Goal: Information Seeking & Learning: Learn about a topic

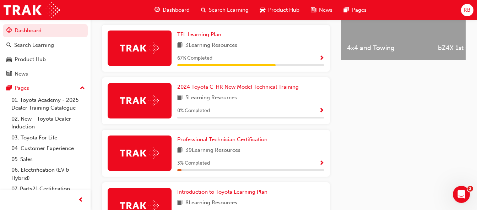
scroll to position [342, 0]
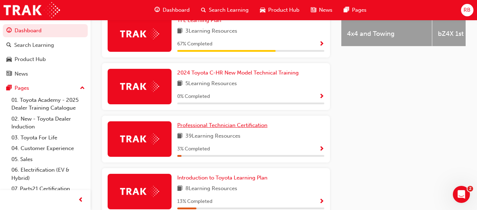
click at [262, 128] on span "Professional Technician Certification" at bounding box center [222, 125] width 90 height 6
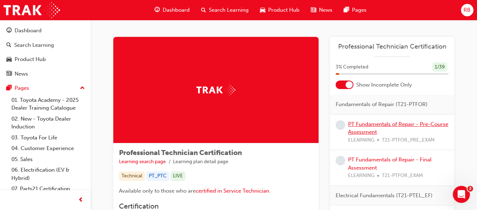
click at [378, 124] on link "PT Fundamentals of Repair - Pre-Course Assessment" at bounding box center [398, 128] width 100 height 15
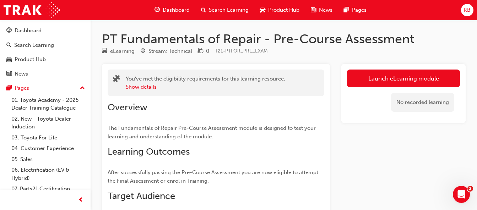
click at [422, 79] on link "Launch eLearning module" at bounding box center [403, 79] width 113 height 18
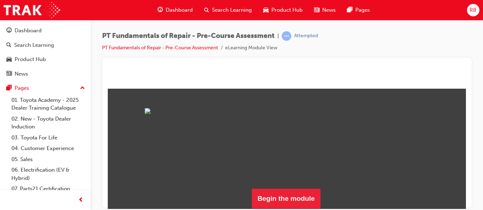
scroll to position [78, 0]
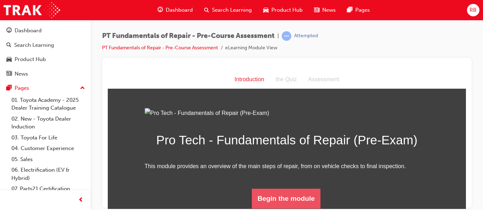
click at [305, 194] on button "Begin the module" at bounding box center [286, 199] width 69 height 20
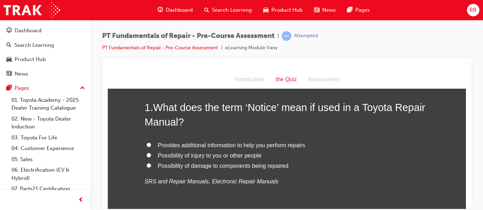
scroll to position [43, 0]
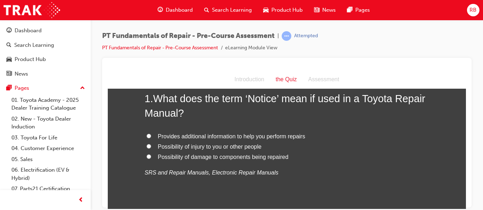
click at [146, 156] on input "Possibility of damage to components being repaired" at bounding box center [148, 156] width 5 height 5
radio input "true"
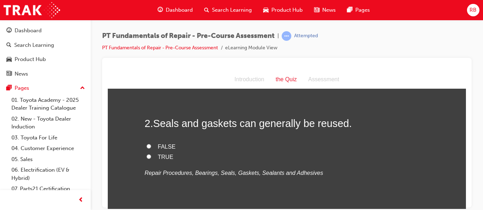
scroll to position [175, 0]
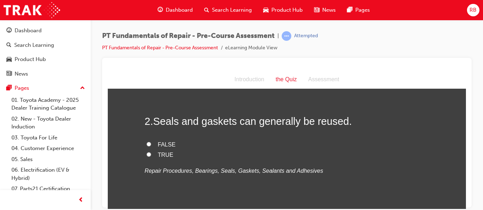
click at [146, 144] on input "FALSE" at bounding box center [148, 144] width 5 height 5
radio input "true"
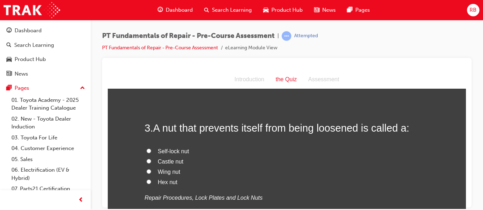
scroll to position [303, 0]
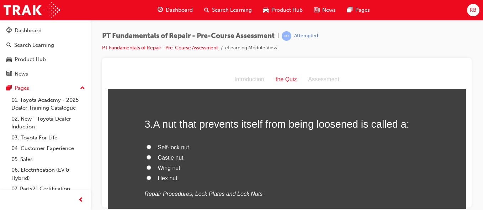
click at [146, 147] on input "Self-lock nut" at bounding box center [148, 147] width 5 height 5
radio input "true"
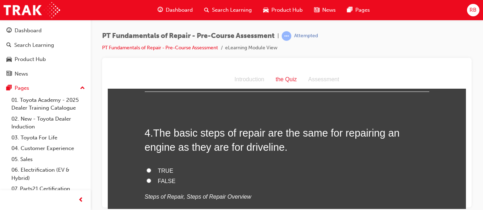
scroll to position [460, 0]
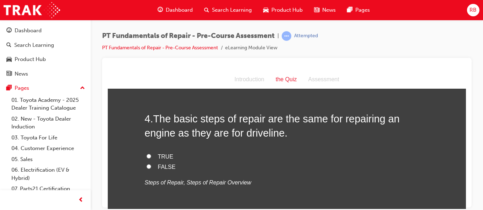
click at [146, 158] on input "TRUE" at bounding box center [148, 156] width 5 height 5
radio input "true"
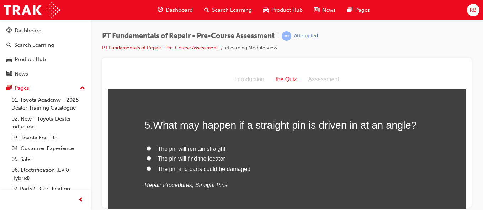
scroll to position [602, 0]
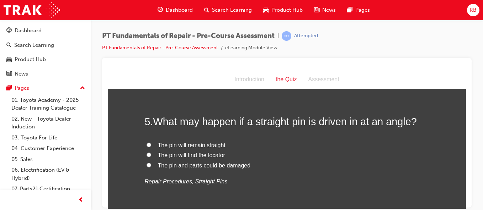
click at [146, 165] on input "The pin and parts could be damaged" at bounding box center [148, 165] width 5 height 5
radio input "true"
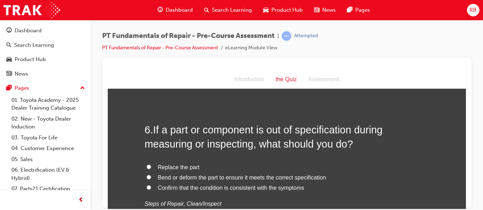
scroll to position [749, 0]
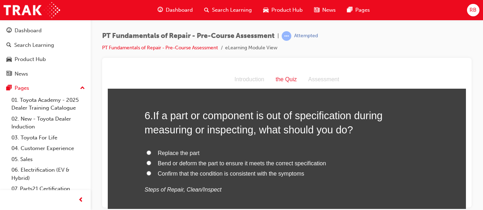
click at [146, 154] on input "Replace the part" at bounding box center [148, 152] width 5 height 5
radio input "true"
click at [146, 154] on input "Replace the part" at bounding box center [148, 152] width 5 height 5
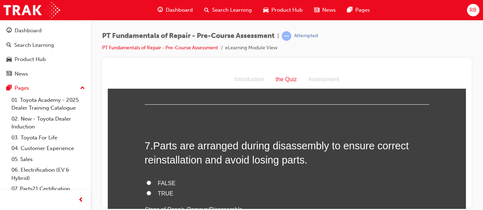
scroll to position [877, 0]
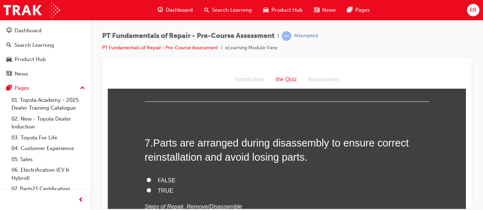
drag, startPoint x: 244, startPoint y: 181, endPoint x: 209, endPoint y: 186, distance: 35.3
click at [244, 181] on label "FALSE" at bounding box center [287, 181] width 284 height 10
click at [151, 181] on input "FALSE" at bounding box center [148, 180] width 5 height 5
radio input "true"
click at [146, 189] on input "TRUE" at bounding box center [148, 190] width 5 height 5
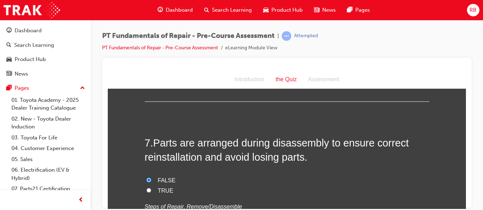
radio input "true"
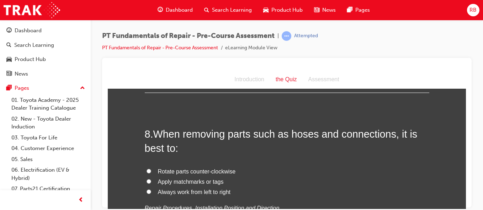
scroll to position [1033, 0]
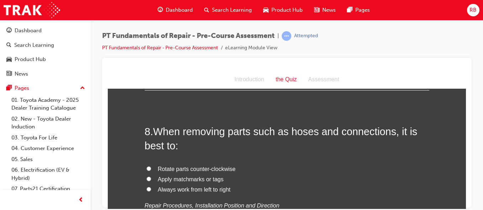
click at [147, 178] on input "Apply matchmarks or tags" at bounding box center [148, 179] width 5 height 5
radio input "true"
click at [276, 177] on label "Apply matchmarks or tags" at bounding box center [287, 180] width 284 height 10
click at [151, 177] on input "Apply matchmarks or tags" at bounding box center [148, 179] width 5 height 5
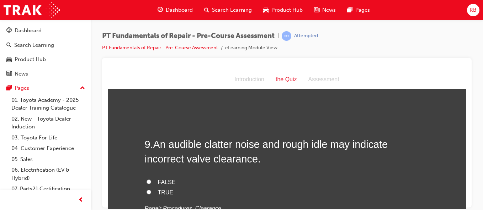
scroll to position [1190, 0]
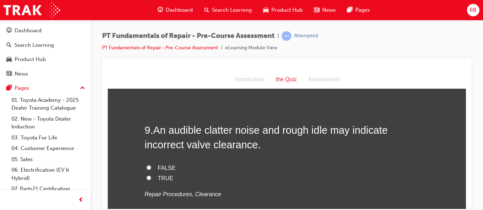
click at [146, 178] on input "TRUE" at bounding box center [148, 178] width 5 height 5
radio input "true"
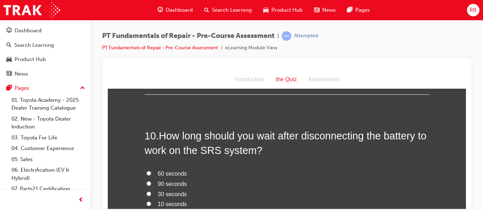
scroll to position [1332, 0]
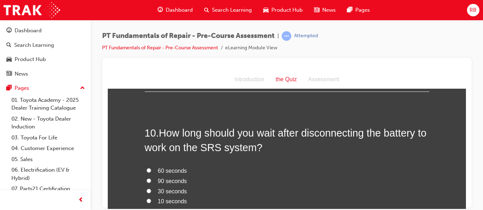
click at [146, 182] on input "90 seconds" at bounding box center [148, 180] width 5 height 5
radio input "true"
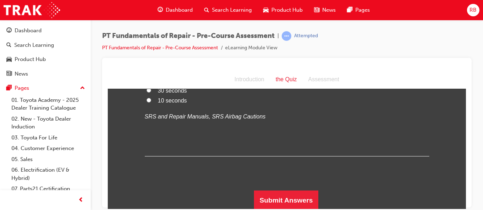
scroll to position [1434, 0]
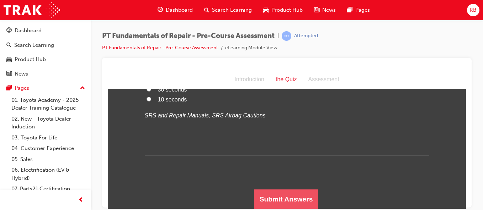
click at [301, 196] on button "Submit Answers" at bounding box center [286, 199] width 65 height 20
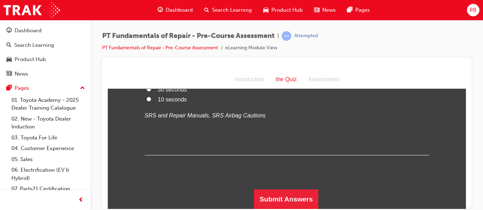
scroll to position [0, 0]
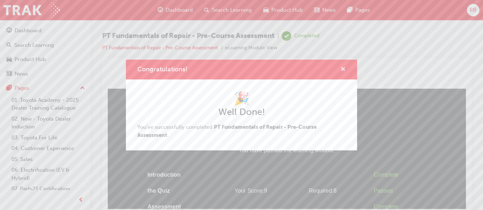
click at [343, 69] on span "cross-icon" at bounding box center [342, 70] width 5 height 6
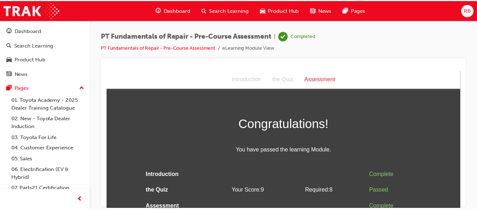
scroll to position [6, 0]
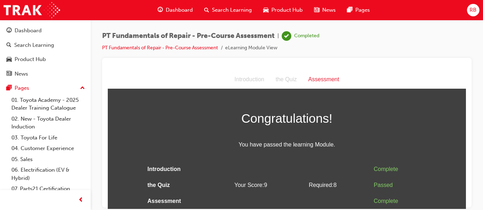
click at [172, 10] on span "Dashboard" at bounding box center [179, 10] width 27 height 8
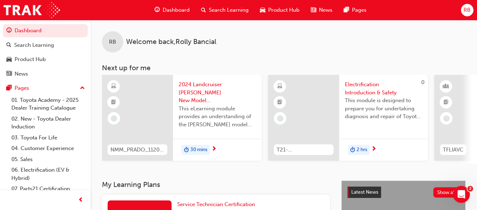
click at [460, 198] on icon "Open Intercom Messenger" at bounding box center [462, 195] width 12 height 12
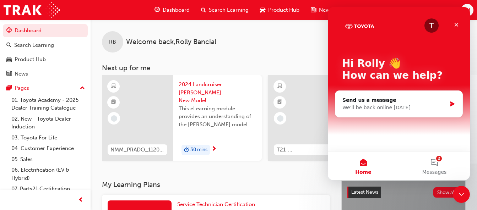
click at [437, 164] on button "2 Messages" at bounding box center [434, 166] width 71 height 28
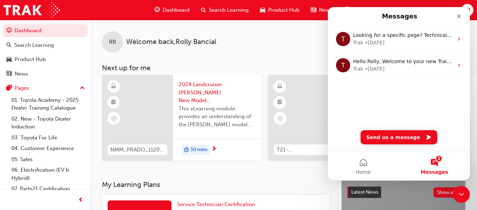
click at [459, 21] on div "Close" at bounding box center [459, 16] width 13 height 13
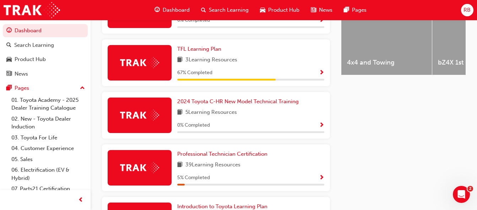
scroll to position [317, 0]
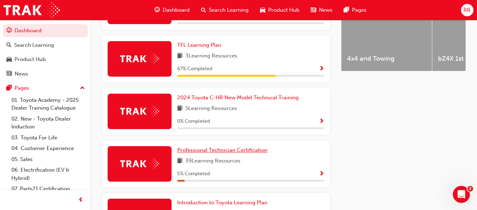
click at [218, 154] on span "Professional Technician Certification" at bounding box center [222, 150] width 90 height 6
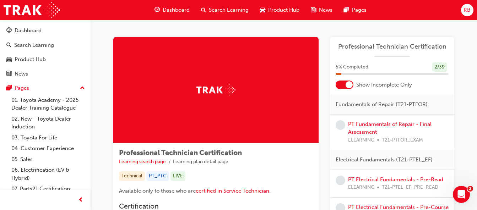
click at [343, 125] on span "learningRecordVerb_NONE-icon" at bounding box center [341, 126] width 10 height 10
click at [341, 128] on span "learningRecordVerb_NONE-icon" at bounding box center [341, 126] width 10 height 10
click at [341, 181] on span "learningRecordVerb_NONE-icon" at bounding box center [341, 181] width 10 height 10
click at [406, 180] on link "PT Electrical Fundamentals - Pre-Read" at bounding box center [395, 180] width 95 height 6
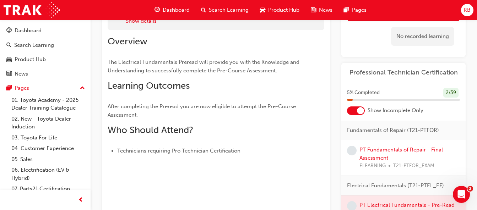
scroll to position [71, 0]
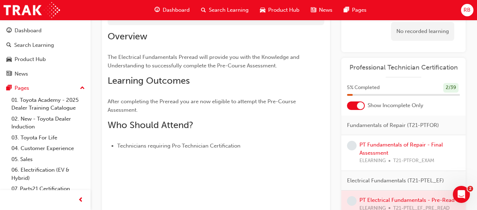
click at [353, 146] on span "learningRecordVerb_NONE-icon" at bounding box center [352, 146] width 10 height 10
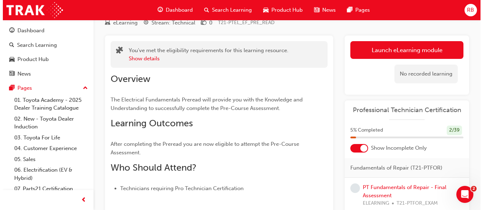
scroll to position [0, 0]
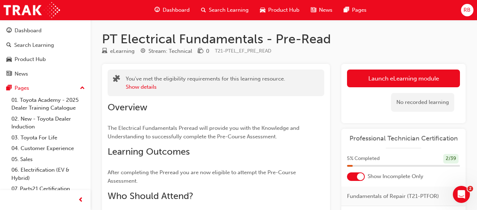
click at [411, 75] on link "Launch eLearning module" at bounding box center [403, 79] width 113 height 18
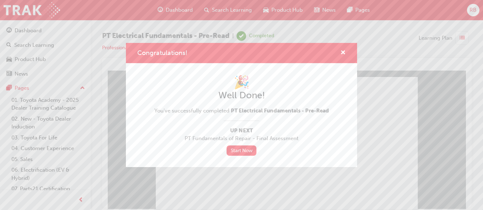
click at [230, 149] on link "Start Now" at bounding box center [241, 151] width 30 height 10
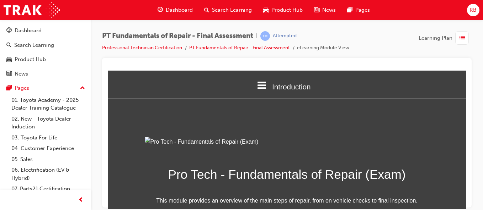
click at [466, 204] on div at bounding box center [286, 133] width 369 height 150
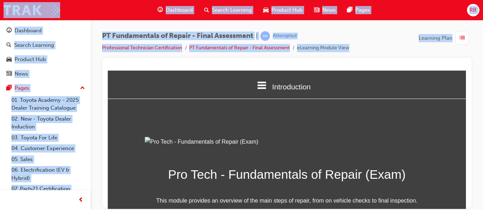
click at [466, 204] on div at bounding box center [286, 133] width 369 height 150
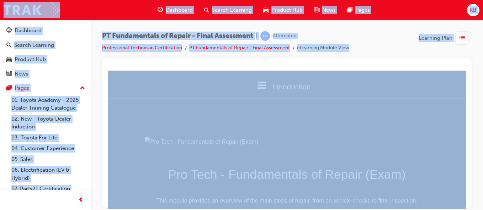
click at [466, 204] on div at bounding box center [286, 133] width 369 height 150
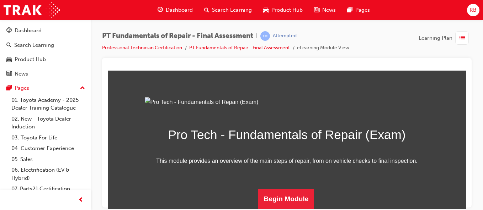
scroll to position [118, 0]
click at [291, 200] on button "Begin Module" at bounding box center [286, 199] width 56 height 20
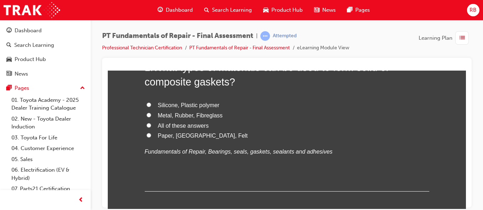
scroll to position [85, 0]
click at [146, 127] on input "All of these answers" at bounding box center [148, 125] width 5 height 5
radio input "true"
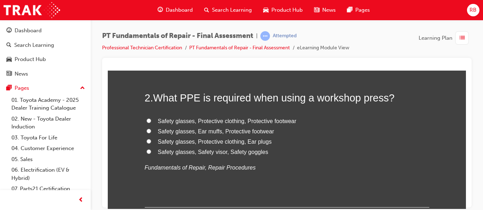
scroll to position [228, 0]
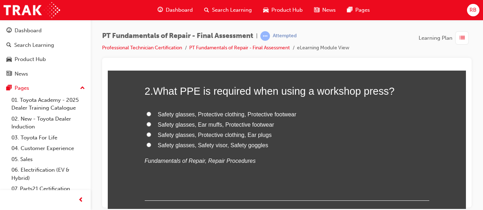
click at [146, 116] on input "Safety glasses, Protective clothing, Protective footwear" at bounding box center [148, 114] width 5 height 5
radio input "true"
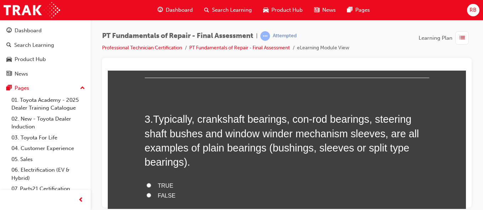
scroll to position [370, 0]
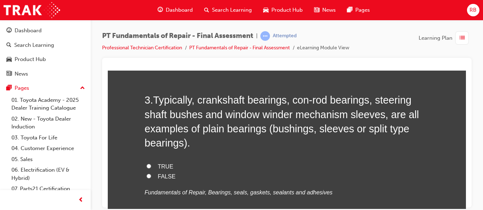
click at [148, 166] on input "TRUE" at bounding box center [148, 166] width 5 height 5
radio input "true"
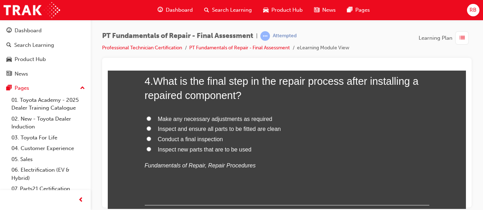
scroll to position [569, 0]
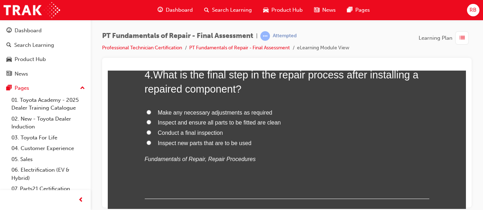
click at [147, 122] on input "Inspect and ensure all parts to be fitted are clean" at bounding box center [148, 122] width 5 height 5
radio input "true"
click at [147, 131] on input "Conduct a final inspection" at bounding box center [148, 132] width 5 height 5
radio input "true"
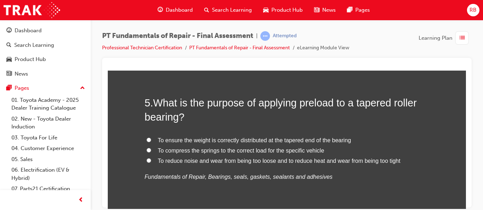
scroll to position [711, 0]
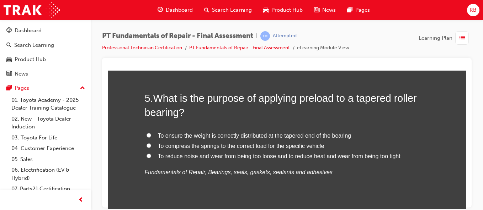
click at [146, 157] on input "To reduce noise and wear from being too loose and to reduce heat and wear from …" at bounding box center [148, 156] width 5 height 5
radio input "true"
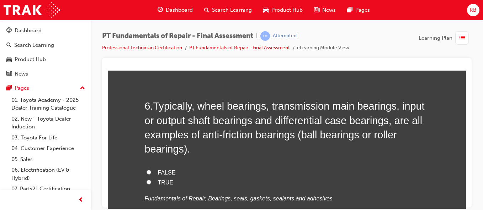
scroll to position [863, 0]
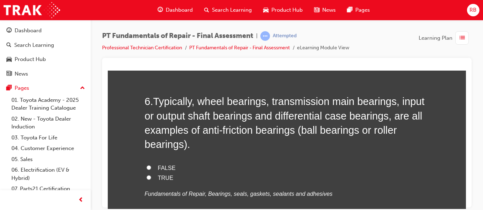
click at [146, 170] on label "FALSE" at bounding box center [287, 168] width 284 height 10
click at [146, 170] on input "FALSE" at bounding box center [148, 167] width 5 height 5
radio input "true"
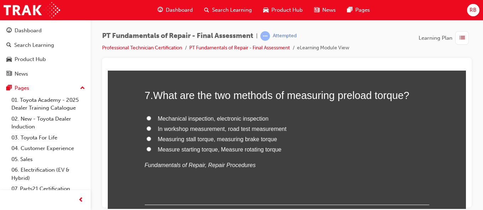
scroll to position [1043, 0]
click at [146, 149] on input "Measure starting torque, Measure rotating torque" at bounding box center [148, 148] width 5 height 5
radio input "true"
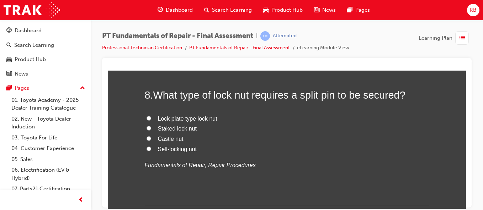
scroll to position [1199, 0]
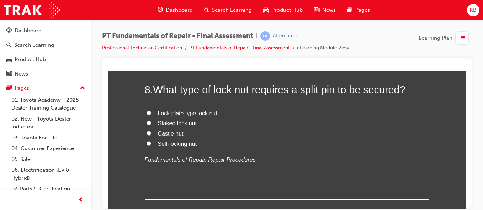
click at [146, 132] on input "Castle nut" at bounding box center [148, 133] width 5 height 5
radio input "true"
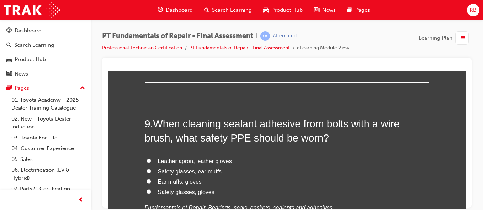
scroll to position [1318, 0]
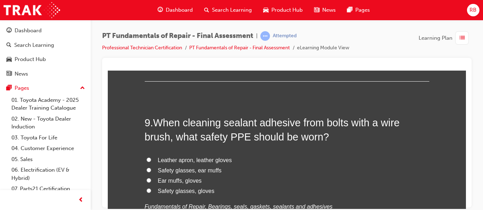
click at [282, 159] on label "Leather apron, leather gloves" at bounding box center [287, 160] width 284 height 10
click at [151, 159] on input "Leather apron, leather gloves" at bounding box center [148, 159] width 5 height 5
radio input "true"
click at [147, 190] on input "Safety glasses, gloves" at bounding box center [148, 190] width 5 height 5
radio input "true"
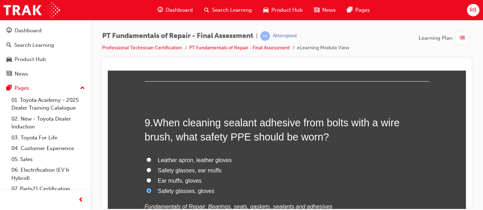
click at [372, 198] on div "Leather apron, leather gloves Safety glasses, ear muffs Ear muffs, gloves Safet…" at bounding box center [287, 183] width 284 height 57
click at [147, 191] on input "Safety glasses, gloves" at bounding box center [148, 190] width 5 height 5
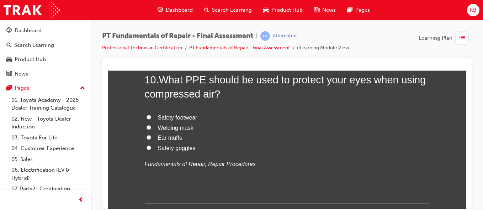
scroll to position [1531, 0]
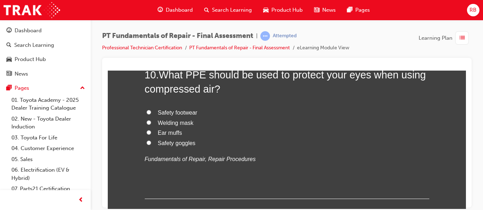
click at [147, 141] on input "Safety goggles" at bounding box center [148, 142] width 5 height 5
radio input "true"
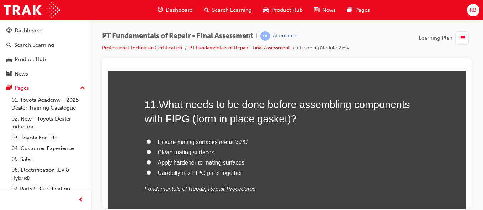
scroll to position [1673, 0]
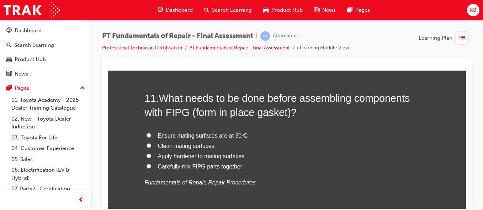
click at [146, 145] on input "Clean mating surfaces" at bounding box center [148, 145] width 5 height 5
radio input "true"
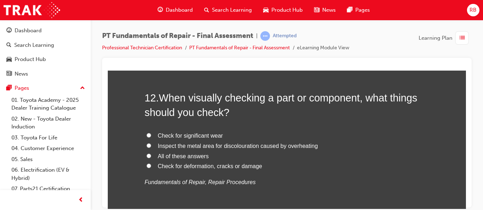
scroll to position [1844, 0]
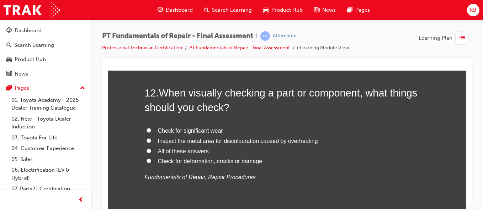
click at [148, 151] on label "All of these answers" at bounding box center [287, 151] width 284 height 10
click at [148, 151] on input "All of these answers" at bounding box center [148, 151] width 5 height 5
radio input "true"
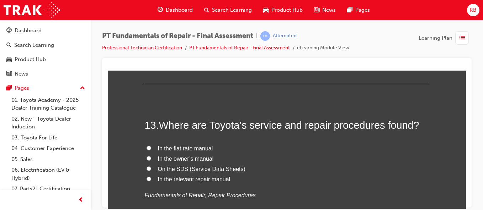
scroll to position [1986, 0]
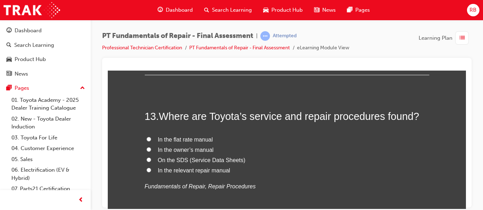
click at [145, 172] on label "In the relevant repair manual" at bounding box center [287, 171] width 284 height 10
click at [146, 172] on input "In the relevant repair manual" at bounding box center [148, 170] width 5 height 5
radio input "true"
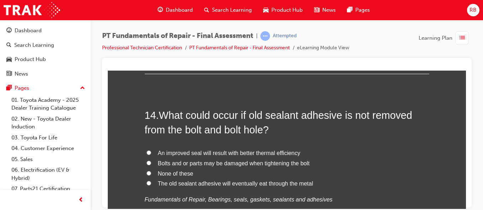
scroll to position [2142, 0]
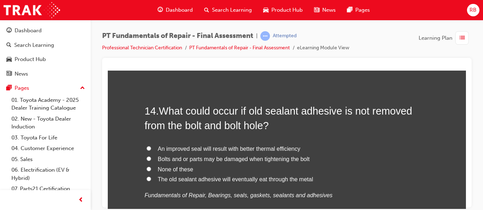
click at [146, 159] on input "Bolts and or parts may be damaged when tightening the bolt" at bounding box center [148, 158] width 5 height 5
radio input "true"
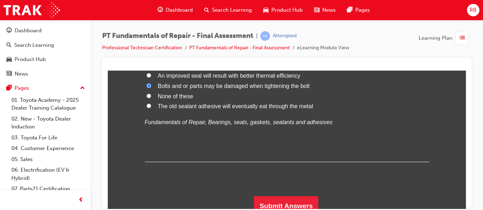
scroll to position [2222, 0]
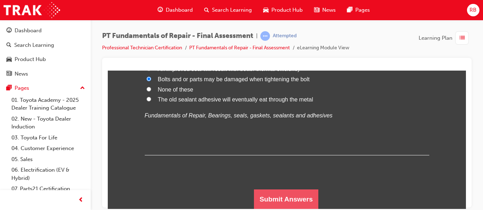
click at [292, 196] on button "Submit Answers" at bounding box center [286, 199] width 65 height 20
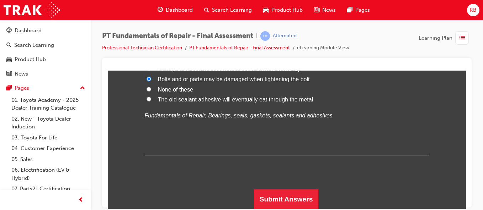
scroll to position [0, 0]
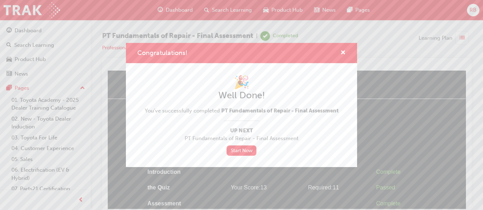
click at [292, 196] on div "Congratulations! 🎉 Well Done! You've successfully completed PT Fundamentals of …" at bounding box center [241, 105] width 483 height 210
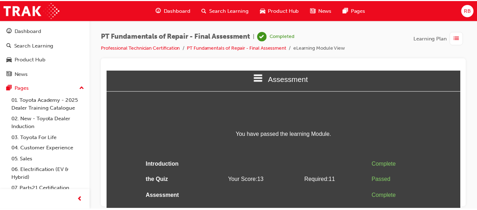
scroll to position [14, 0]
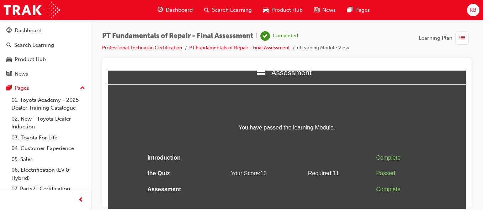
click at [185, 9] on span "Dashboard" at bounding box center [179, 10] width 27 height 8
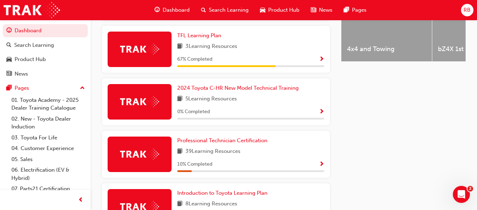
scroll to position [341, 0]
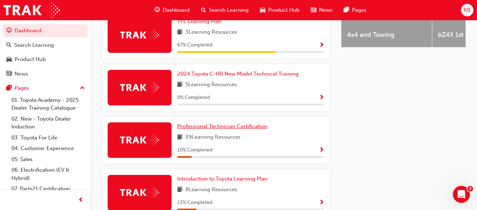
click at [225, 130] on span "Professional Technician Certification" at bounding box center [222, 126] width 90 height 6
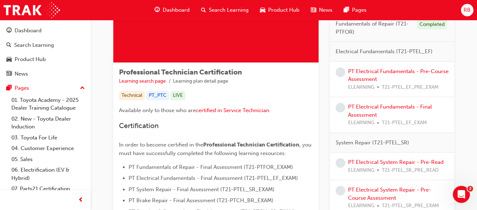
scroll to position [85, 0]
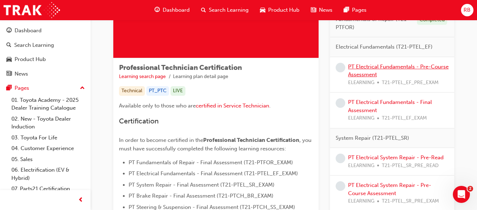
click at [390, 69] on link "PT Electrical Fundamentals - Pre-Course Assessment" at bounding box center [398, 71] width 101 height 15
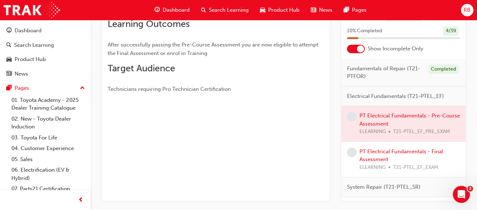
scroll to position [142, 0]
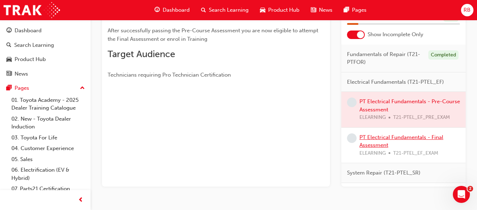
click at [388, 138] on link "PT Electrical Fundamentals - Final Assessment" at bounding box center [402, 141] width 84 height 15
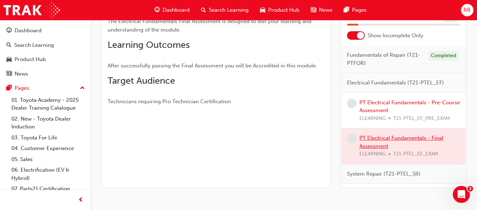
scroll to position [159, 0]
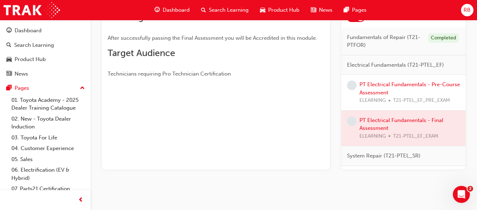
click at [184, 9] on span "Dashboard" at bounding box center [176, 10] width 27 height 8
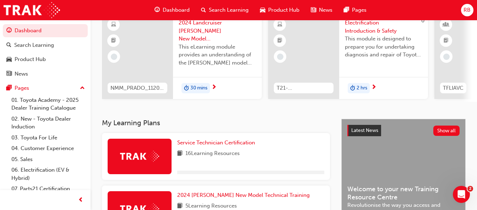
scroll to position [159, 0]
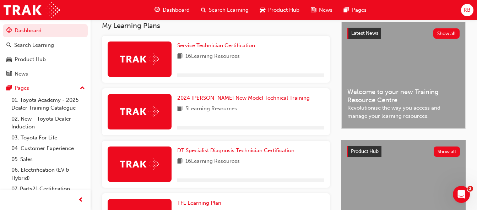
click at [184, 9] on span "Dashboard" at bounding box center [176, 10] width 27 height 8
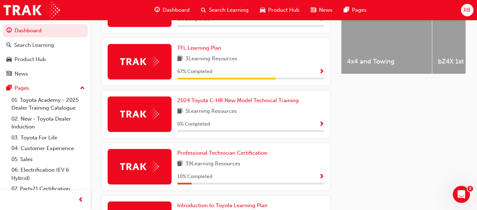
scroll to position [316, 0]
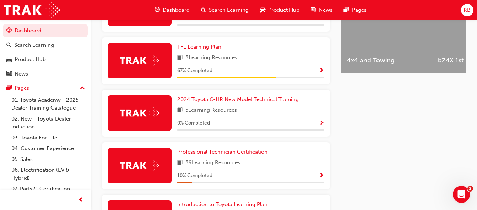
click at [216, 155] on span "Professional Technician Certification" at bounding box center [222, 152] width 90 height 6
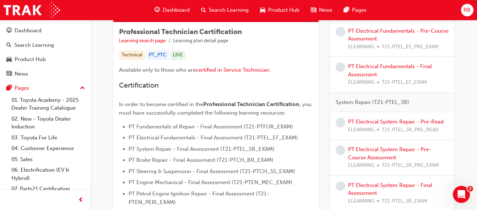
scroll to position [128, 0]
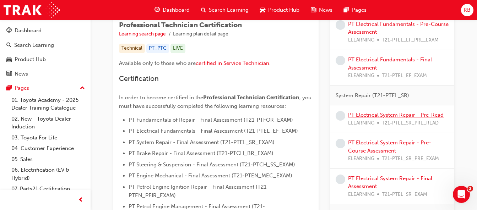
click at [382, 116] on link "PT Electrical System Repair - Pre-Read" at bounding box center [396, 115] width 96 height 6
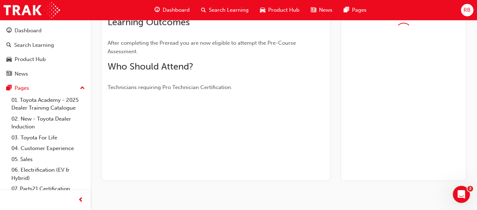
scroll to position [128, 0]
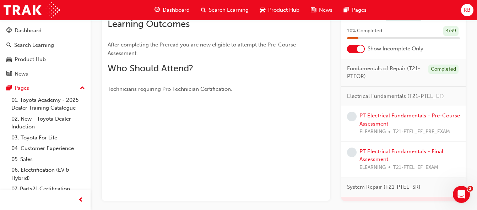
click at [382, 116] on link "PT Electrical Fundamentals - Pre-Course Assessment" at bounding box center [410, 120] width 101 height 15
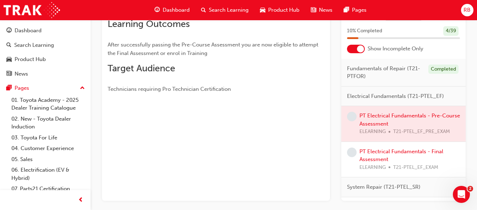
click at [387, 117] on div at bounding box center [404, 124] width 124 height 36
click at [173, 4] on div "Dashboard" at bounding box center [172, 10] width 47 height 15
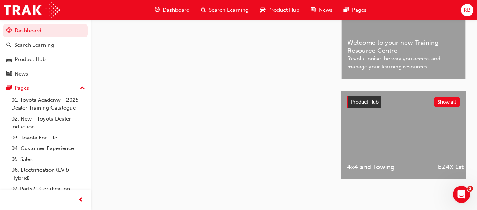
scroll to position [128, 0]
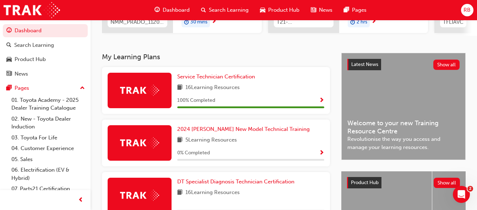
click at [169, 10] on span "Dashboard" at bounding box center [176, 10] width 27 height 8
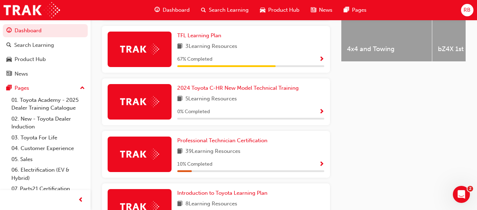
scroll to position [341, 0]
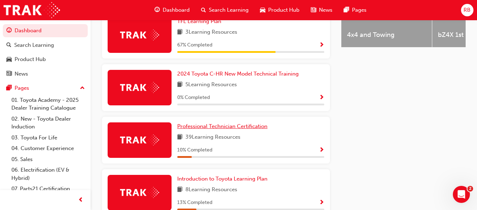
click at [236, 130] on span "Professional Technician Certification" at bounding box center [222, 126] width 90 height 6
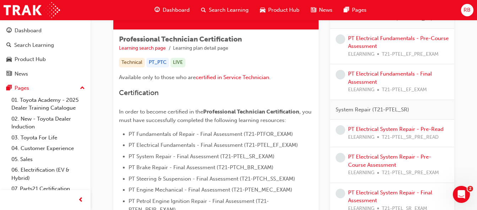
scroll to position [128, 0]
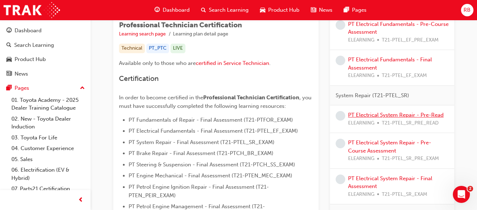
click at [390, 116] on link "PT Electrical System Repair - Pre-Read" at bounding box center [396, 115] width 96 height 6
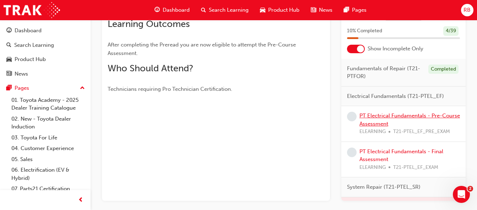
click at [390, 116] on link "PT Electrical Fundamentals - Pre-Course Assessment" at bounding box center [410, 120] width 101 height 15
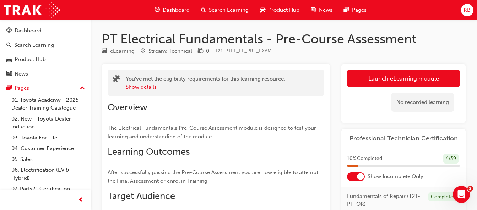
click at [167, 10] on span "Dashboard" at bounding box center [176, 10] width 27 height 8
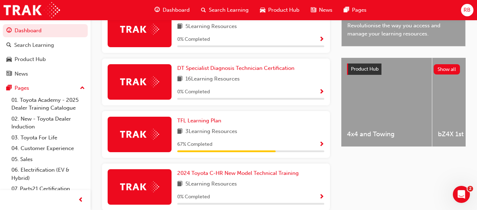
scroll to position [289, 0]
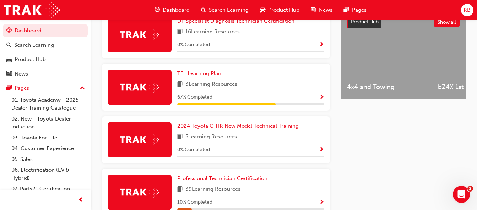
click at [229, 181] on span "Professional Technician Certification" at bounding box center [222, 179] width 90 height 6
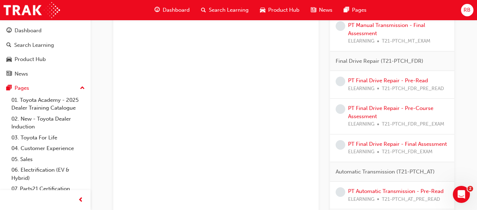
scroll to position [1317, 0]
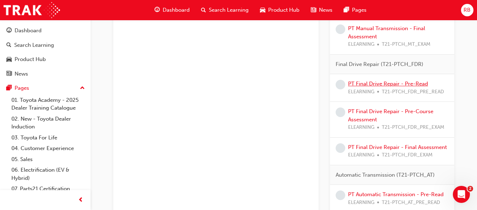
click at [378, 83] on link "PT Final Drive Repair - Pre-Read" at bounding box center [388, 84] width 80 height 6
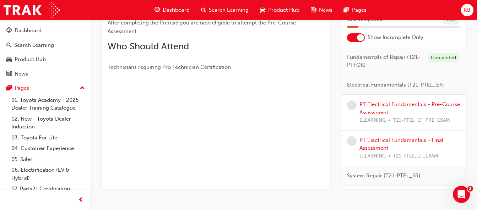
scroll to position [159, 0]
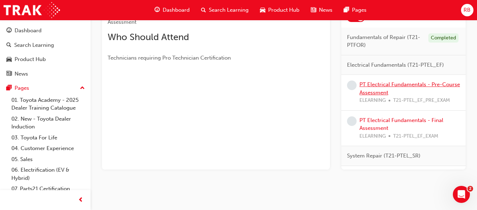
click at [378, 83] on link "PT Electrical Fundamentals - Pre-Course Assessment" at bounding box center [410, 88] width 101 height 15
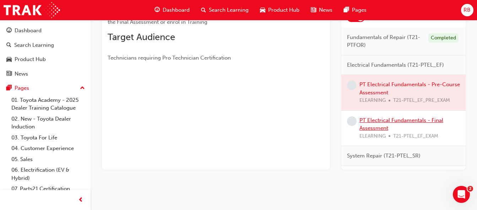
click at [380, 122] on link "PT Electrical Fundamentals - Final Assessment" at bounding box center [402, 124] width 84 height 15
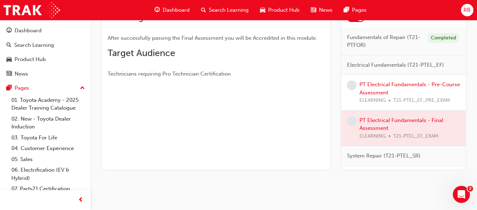
click at [178, 7] on span "Dashboard" at bounding box center [176, 10] width 27 height 8
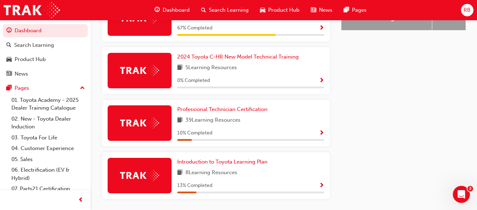
scroll to position [385, 0]
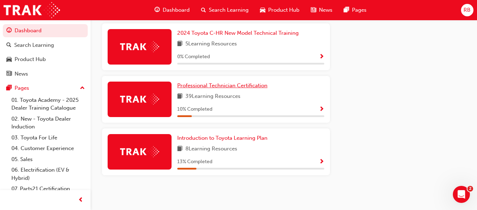
click at [242, 84] on span "Professional Technician Certification" at bounding box center [222, 85] width 90 height 6
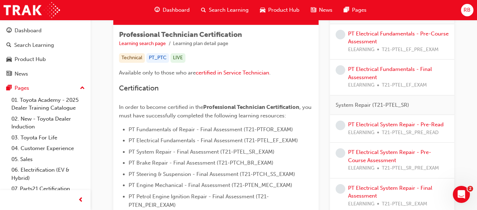
scroll to position [133, 0]
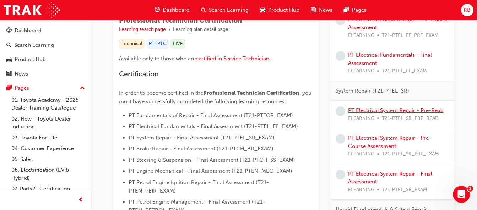
click at [398, 108] on link "PT Electrical System Repair - Pre-Read" at bounding box center [396, 110] width 96 height 6
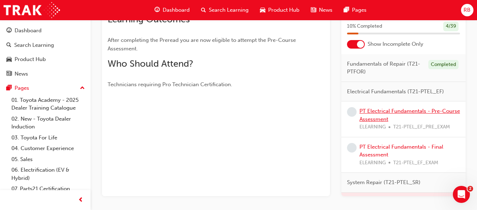
click at [396, 110] on link "PT Electrical Fundamentals - Pre-Course Assessment" at bounding box center [410, 115] width 101 height 15
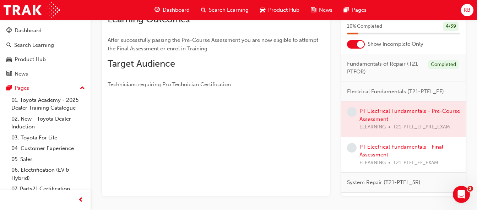
click at [175, 11] on span "Dashboard" at bounding box center [176, 10] width 27 height 8
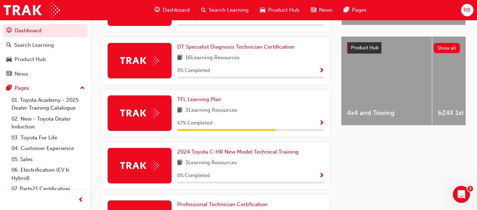
scroll to position [279, 0]
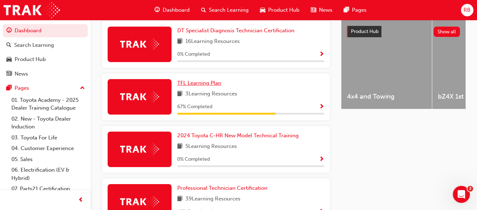
click at [210, 86] on span "TFL Learning Plan" at bounding box center [199, 83] width 44 height 6
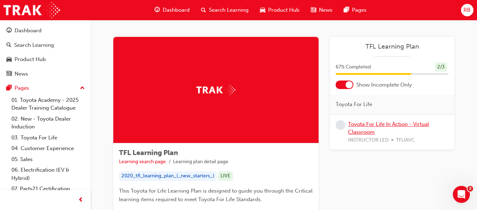
click at [381, 126] on link "Toyota For Life In Action - Virtual Classroom" at bounding box center [388, 128] width 81 height 15
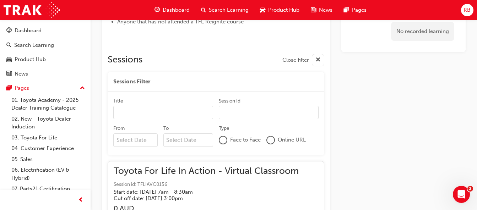
scroll to position [418, 0]
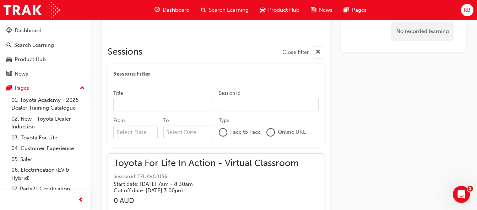
click at [187, 7] on span "Dashboard" at bounding box center [176, 10] width 27 height 8
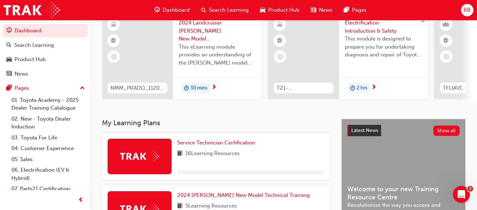
scroll to position [385, 0]
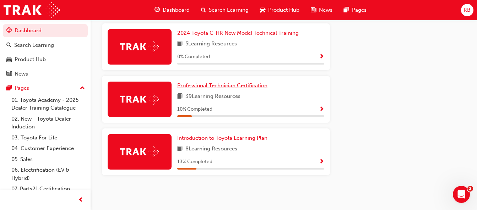
click at [215, 87] on span "Professional Technician Certification" at bounding box center [222, 85] width 90 height 6
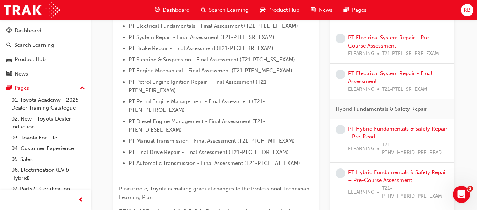
scroll to position [246, 0]
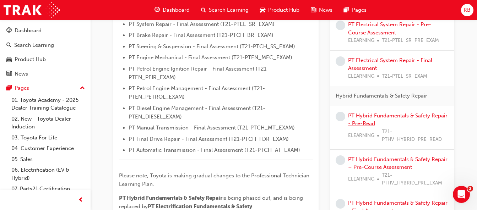
click at [386, 117] on link "PT Hybrid Fundamentals & Safety Repair - Pre-Read" at bounding box center [398, 120] width 100 height 15
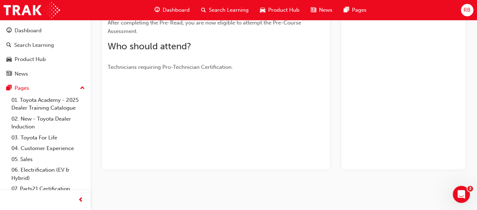
scroll to position [159, 0]
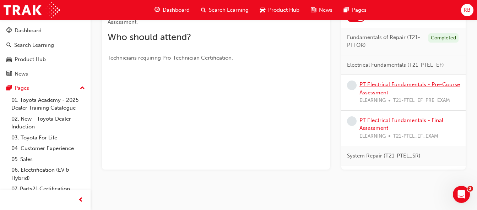
click at [395, 85] on link "PT Electrical Fundamentals - Pre-Course Assessment" at bounding box center [410, 88] width 101 height 15
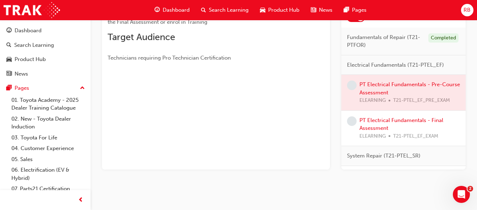
click at [395, 85] on div at bounding box center [404, 93] width 124 height 36
click at [386, 122] on link "PT Electrical Fundamentals - Final Assessment" at bounding box center [402, 124] width 84 height 15
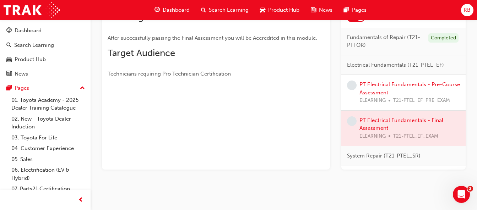
click at [183, 9] on span "Dashboard" at bounding box center [176, 10] width 27 height 8
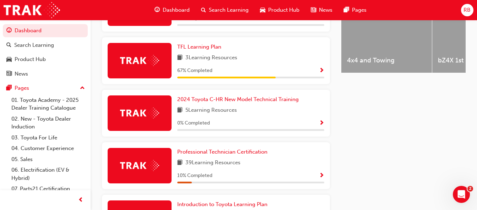
scroll to position [373, 0]
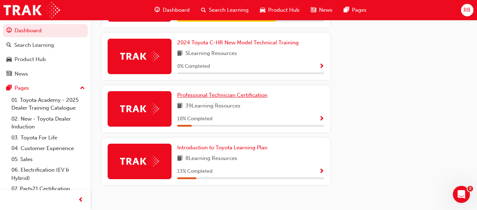
click at [261, 98] on span "Professional Technician Certification" at bounding box center [222, 95] width 90 height 6
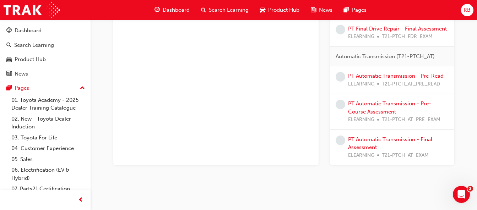
scroll to position [1443, 0]
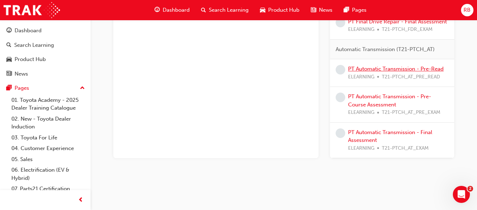
click at [378, 69] on link "PT Automatic Transmission - Pre-Read" at bounding box center [396, 69] width 96 height 6
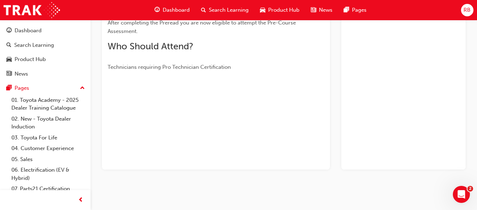
scroll to position [159, 0]
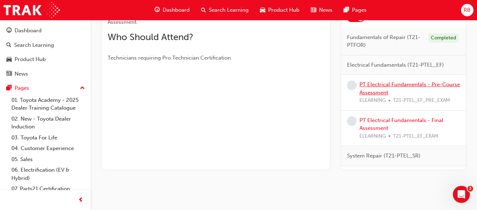
click at [369, 82] on link "PT Electrical Fundamentals - Pre-Course Assessment" at bounding box center [410, 88] width 101 height 15
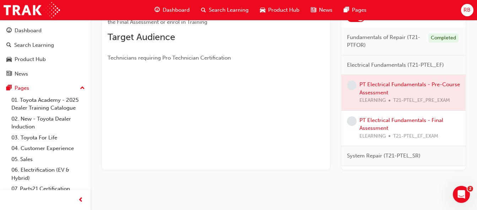
drag, startPoint x: 369, startPoint y: 82, endPoint x: 378, endPoint y: 84, distance: 8.7
click at [378, 84] on div at bounding box center [404, 93] width 124 height 36
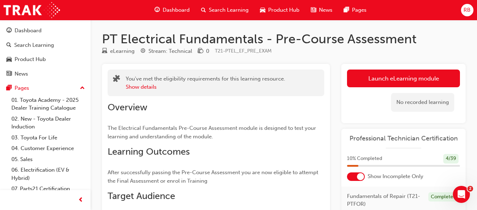
click at [383, 82] on link "Launch eLearning module" at bounding box center [403, 79] width 113 height 18
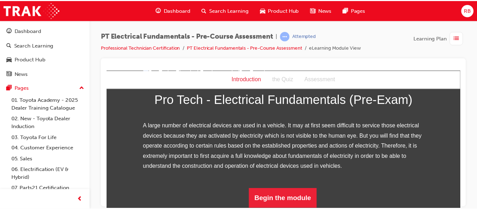
scroll to position [119, 0]
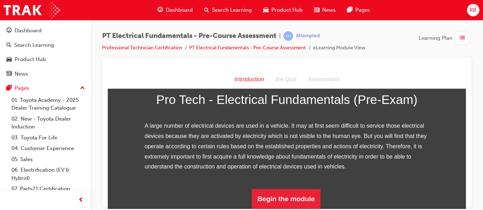
click at [178, 11] on span "Dashboard" at bounding box center [179, 10] width 27 height 8
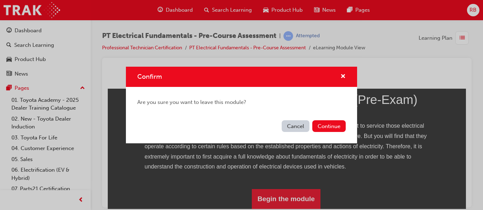
click at [325, 127] on button "Continue" at bounding box center [328, 127] width 33 height 12
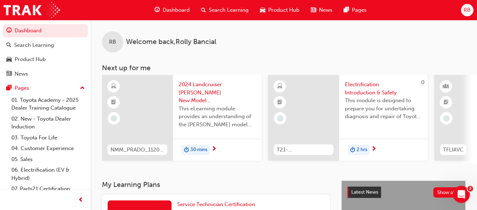
click at [171, 7] on span "Dashboard" at bounding box center [176, 10] width 27 height 8
click at [171, 10] on span "Dashboard" at bounding box center [176, 10] width 27 height 8
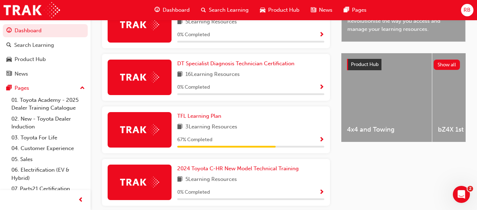
scroll to position [266, 0]
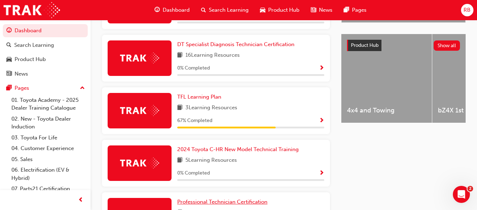
click at [221, 205] on span "Professional Technician Certification" at bounding box center [222, 202] width 90 height 6
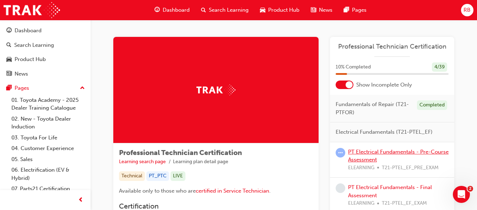
click at [373, 153] on link "PT Electrical Fundamentals - Pre-Course Assessment" at bounding box center [398, 156] width 101 height 15
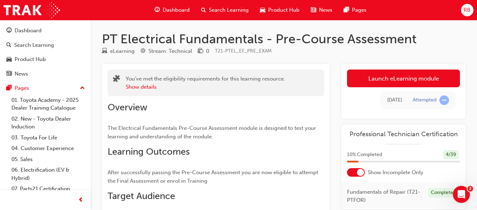
click at [418, 74] on link "Launch eLearning module" at bounding box center [403, 79] width 113 height 18
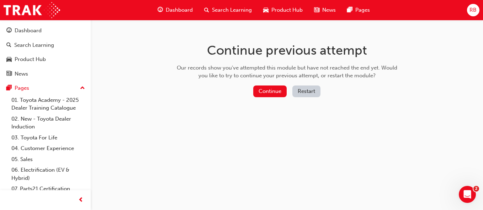
click at [273, 90] on button "Continue" at bounding box center [269, 92] width 33 height 12
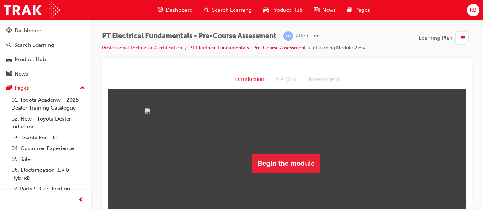
scroll to position [47, 0]
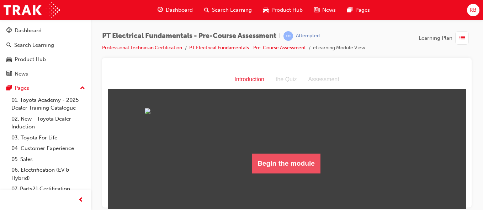
click at [272, 173] on button "Begin the module" at bounding box center [286, 164] width 69 height 20
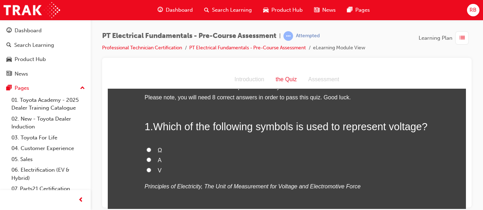
scroll to position [28, 0]
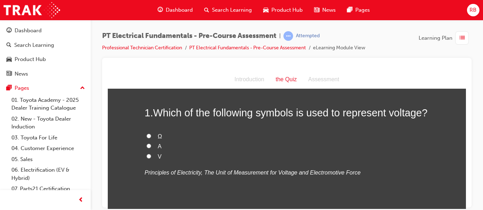
click at [145, 155] on label "V" at bounding box center [287, 157] width 284 height 10
click at [146, 155] on input "V" at bounding box center [148, 156] width 5 height 5
radio input "true"
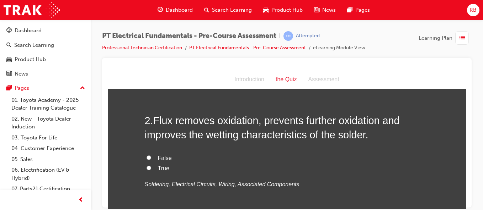
scroll to position [171, 0]
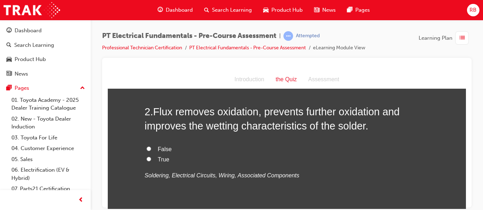
click at [146, 159] on input "True" at bounding box center [148, 159] width 5 height 5
radio input "true"
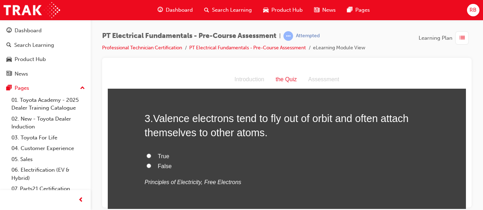
scroll to position [313, 0]
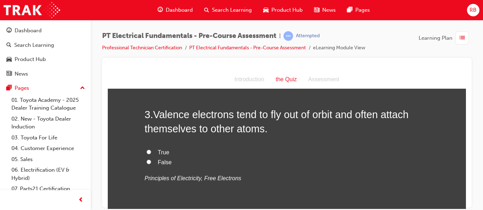
click at [146, 161] on input "False" at bounding box center [148, 162] width 5 height 5
radio input "true"
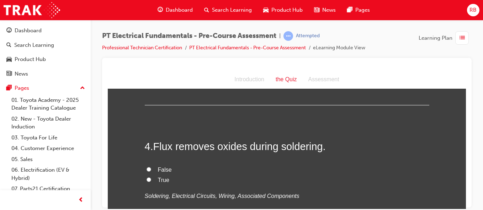
scroll to position [427, 0]
click at [146, 178] on input "True" at bounding box center [148, 179] width 5 height 5
radio input "true"
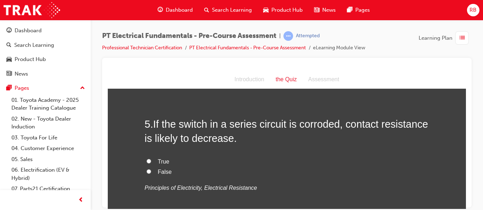
scroll to position [583, 0]
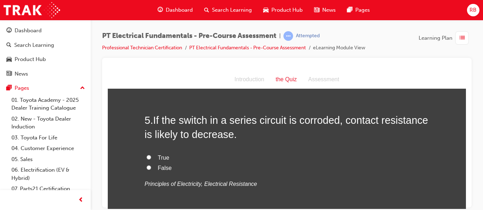
click at [146, 166] on input "False" at bounding box center [148, 167] width 5 height 5
radio input "true"
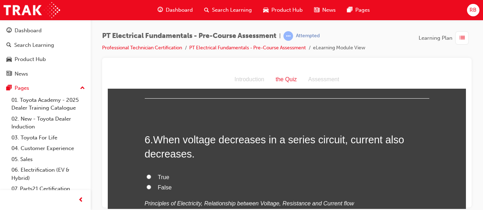
scroll to position [711, 0]
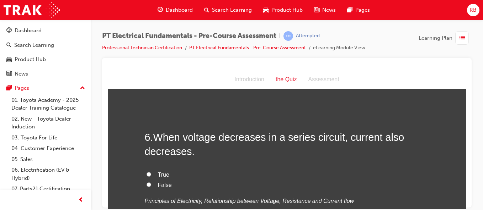
click at [147, 176] on input "True" at bounding box center [148, 174] width 5 height 5
radio input "true"
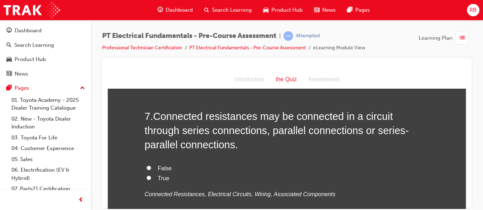
scroll to position [882, 0]
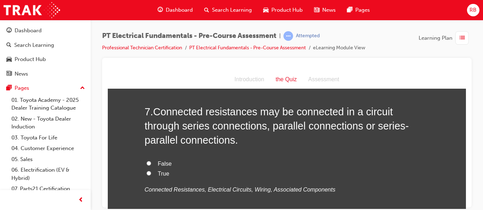
click at [146, 174] on input "True" at bounding box center [148, 173] width 5 height 5
radio input "true"
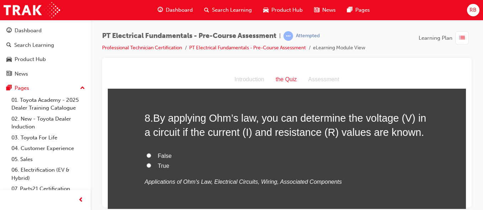
scroll to position [1038, 0]
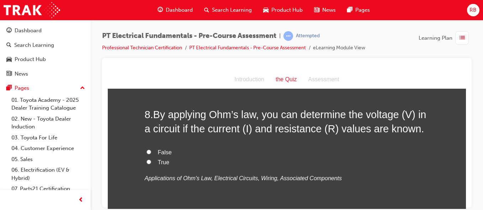
click at [147, 160] on input "True" at bounding box center [148, 162] width 5 height 5
radio input "true"
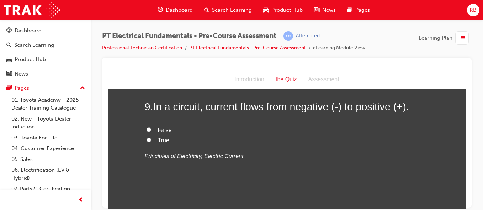
scroll to position [1194, 0]
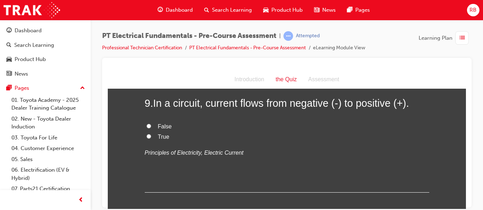
click at [146, 126] on input "False" at bounding box center [148, 126] width 5 height 5
radio input "true"
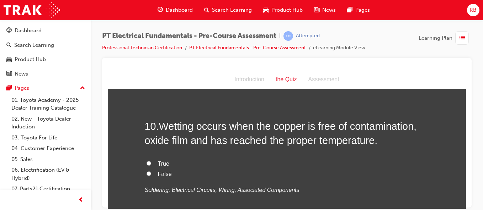
scroll to position [1308, 0]
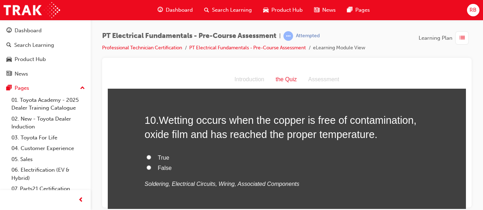
click at [146, 157] on input "True" at bounding box center [148, 157] width 5 height 5
radio input "true"
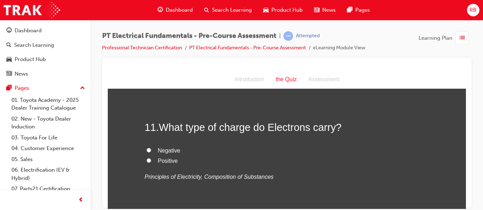
scroll to position [1450, 0]
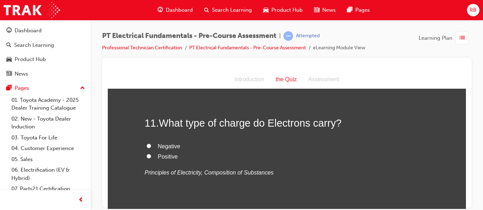
click at [148, 147] on input "Negative" at bounding box center [148, 146] width 5 height 5
radio input "true"
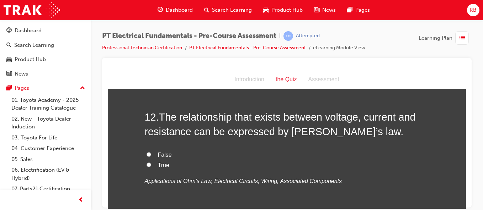
scroll to position [1593, 0]
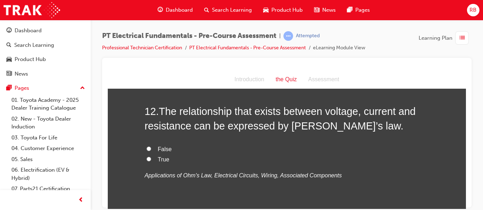
click at [146, 158] on input "True" at bounding box center [148, 159] width 5 height 5
radio input "true"
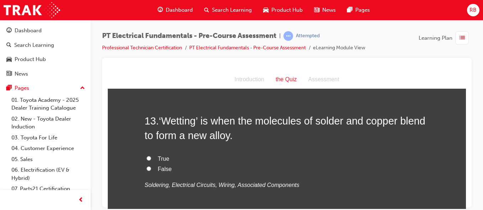
scroll to position [1735, 0]
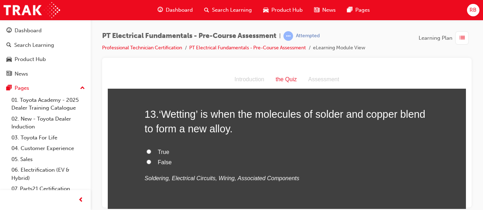
click at [146, 151] on input "True" at bounding box center [148, 151] width 5 height 5
radio input "true"
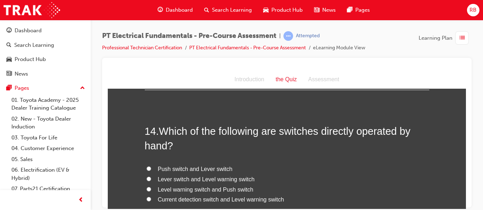
scroll to position [1877, 0]
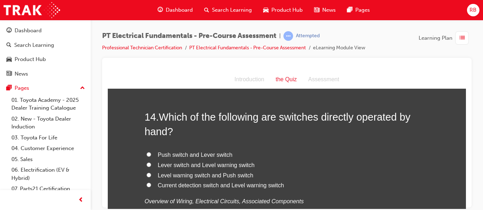
click at [146, 154] on input "Push switch and Lever switch" at bounding box center [148, 154] width 5 height 5
radio input "true"
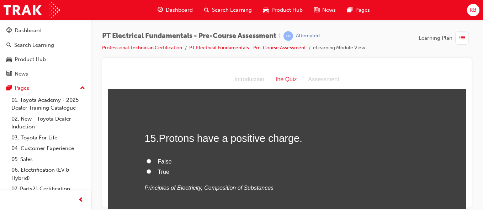
scroll to position [2033, 0]
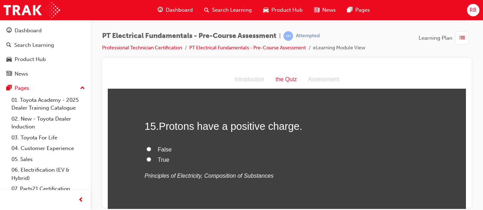
click at [146, 157] on input "True" at bounding box center [148, 159] width 5 height 5
radio input "true"
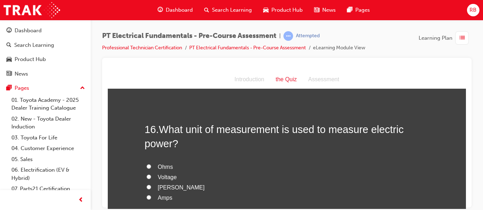
scroll to position [2161, 0]
drag, startPoint x: 462, startPoint y: 204, endPoint x: 590, endPoint y: 253, distance: 136.7
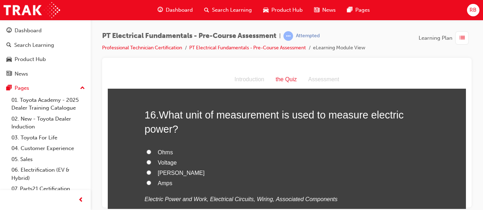
click at [146, 171] on input "[PERSON_NAME]" at bounding box center [148, 172] width 5 height 5
radio input "true"
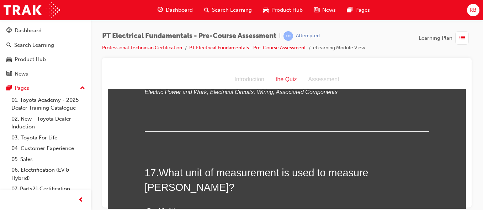
scroll to position [2289, 0]
